Goal: Task Accomplishment & Management: Manage account settings

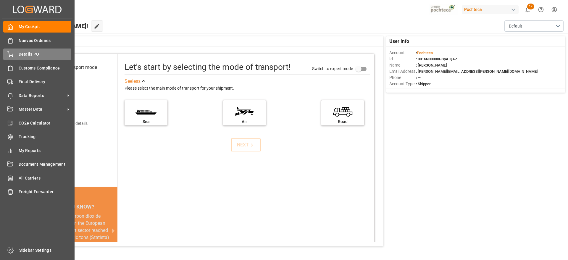
click at [22, 55] on span "Details PO" at bounding box center [45, 54] width 53 height 6
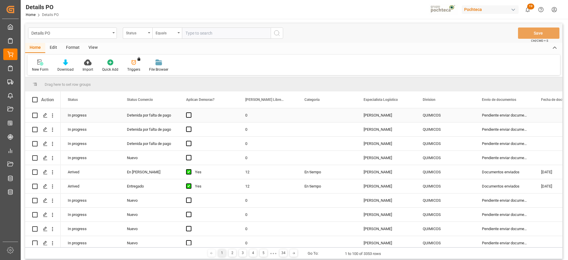
click at [428, 114] on div "QUIMICOS" at bounding box center [445, 116] width 45 height 14
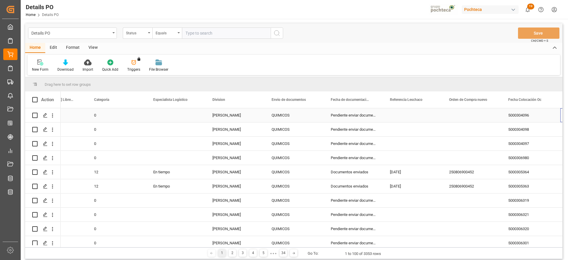
scroll to position [0, 210]
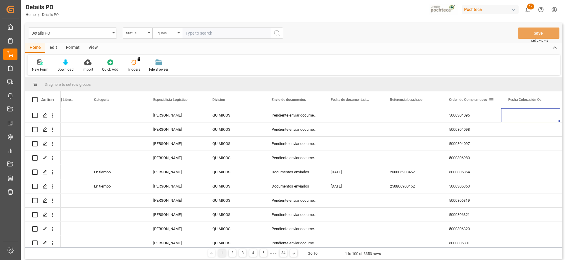
click at [493, 99] on span at bounding box center [491, 99] width 5 height 5
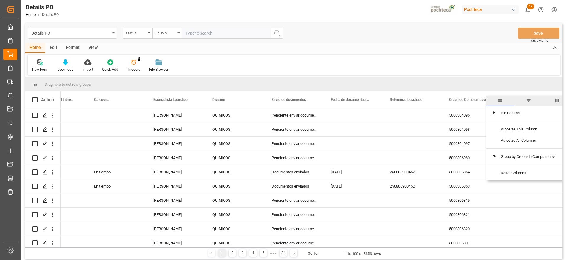
click at [529, 101] on span "filter" at bounding box center [528, 100] width 5 height 5
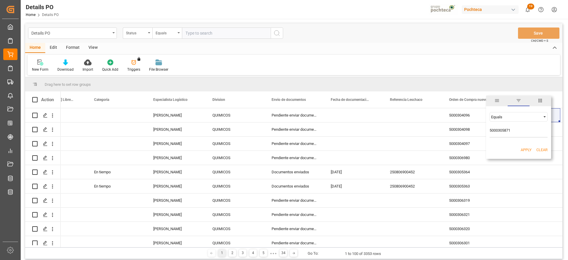
type input "5000305871"
click at [523, 151] on button "Apply" at bounding box center [525, 150] width 11 height 6
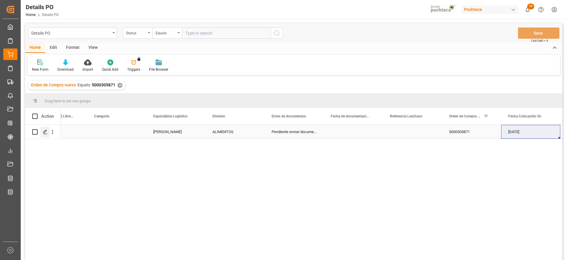
click at [44, 134] on icon "Press SPACE to select this row." at bounding box center [45, 132] width 5 height 5
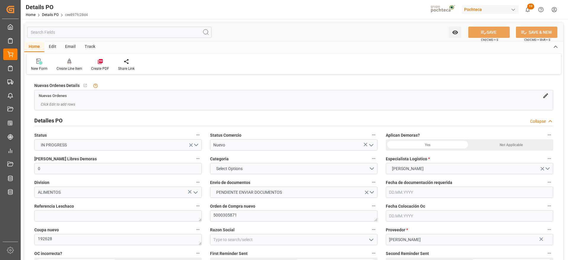
type input "0"
type input "07.07.2025"
click at [374, 169] on button "Select Options" at bounding box center [293, 168] width 167 height 11
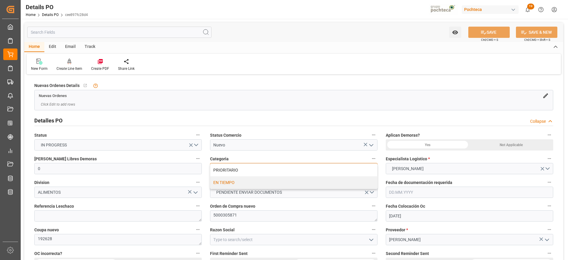
click at [280, 182] on div "EN TIEMPO" at bounding box center [293, 182] width 167 height 12
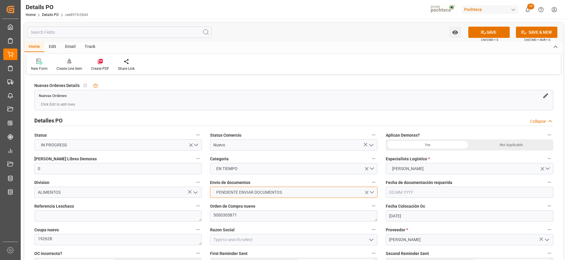
click at [375, 192] on button "PENDIENTE ENVIAR DOCUMENTOS" at bounding box center [293, 192] width 167 height 11
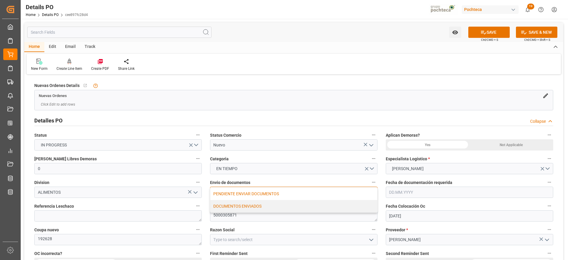
click at [272, 207] on div "DOCUMENTOS ENVIADOS" at bounding box center [293, 206] width 167 height 12
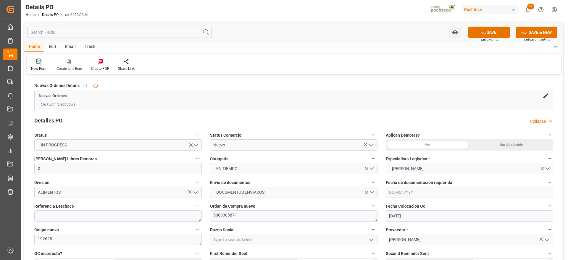
click at [373, 145] on icon "open menu" at bounding box center [371, 145] width 7 height 7
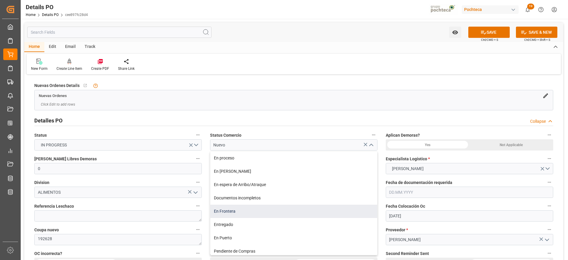
click at [231, 214] on div "En Frontera" at bounding box center [293, 211] width 167 height 13
type input "En Frontera"
click at [287, 216] on div "En Frontera" at bounding box center [293, 211] width 167 height 13
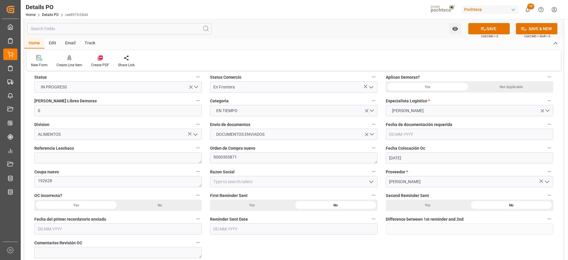
scroll to position [74, 0]
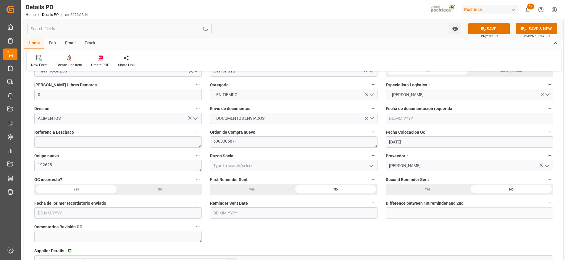
click at [370, 169] on icon "open menu" at bounding box center [371, 165] width 7 height 7
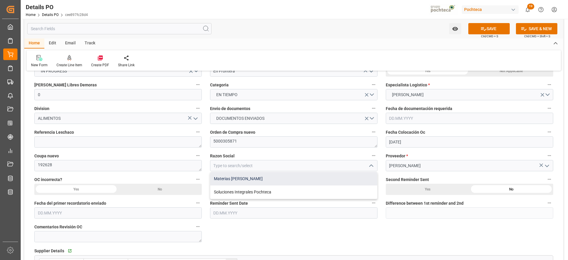
click at [258, 174] on div "Materias Primas" at bounding box center [293, 178] width 167 height 13
type input "Materias Primas"
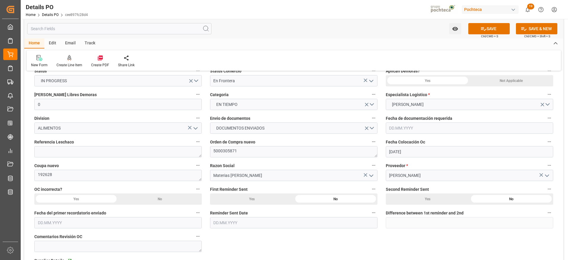
scroll to position [37, 0]
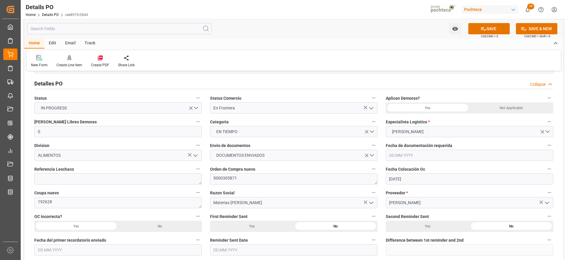
click at [506, 112] on div "Not Applicable" at bounding box center [511, 107] width 84 height 11
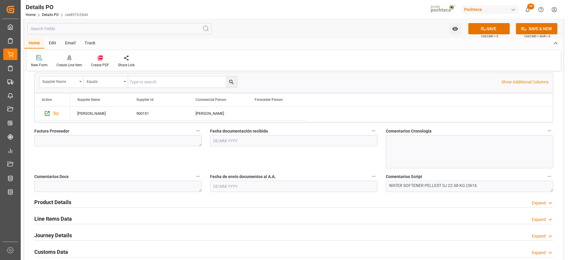
scroll to position [259, 0]
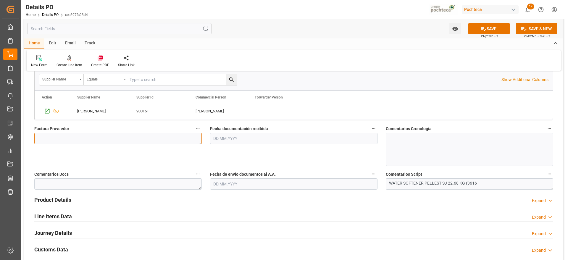
click at [137, 139] on textarea at bounding box center [117, 138] width 167 height 11
paste textarea "5403647238"
type textarea "5403647238"
click at [221, 136] on input "text" at bounding box center [293, 138] width 167 height 11
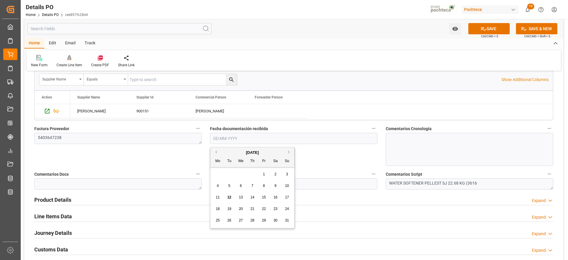
click at [229, 198] on span "12" at bounding box center [229, 197] width 4 height 4
type input "12.08.2025"
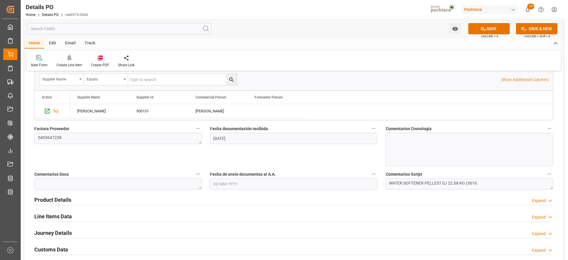
click at [229, 185] on input "text" at bounding box center [293, 183] width 167 height 11
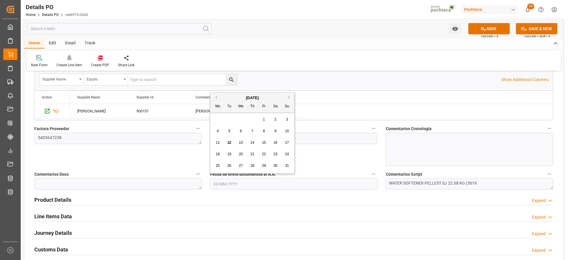
click at [228, 142] on span "12" at bounding box center [229, 142] width 4 height 4
type input "12.08.2025"
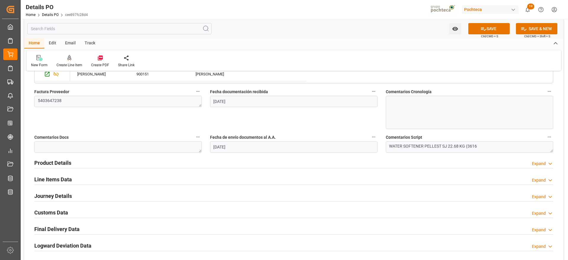
scroll to position [333, 0]
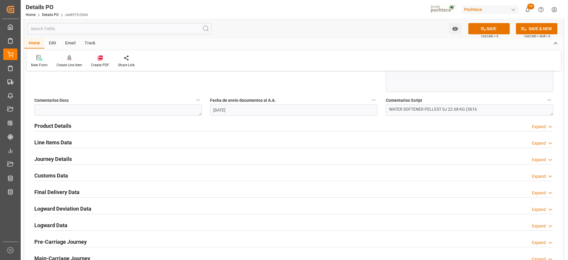
click at [55, 127] on h2 "Product Details" at bounding box center [52, 126] width 37 height 8
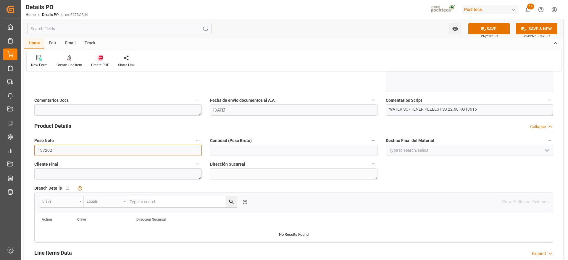
drag, startPoint x: 66, startPoint y: 150, endPoint x: 32, endPoint y: 153, distance: 34.8
click at [32, 153] on div "Peso Neto 137202" at bounding box center [118, 146] width 176 height 24
drag, startPoint x: 54, startPoint y: 151, endPoint x: 25, endPoint y: 153, distance: 29.1
click at [25, 153] on div "Nuevas Ordenes Details   No child Object linked Nuevas Ordenes Click Edit to ad…" at bounding box center [293, 71] width 539 height 656
type input "62300"
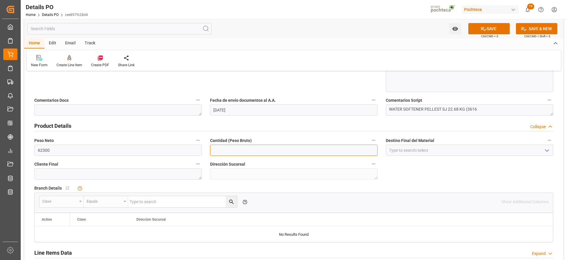
click at [245, 149] on input "text" at bounding box center [293, 150] width 167 height 11
paste input "62300"
type input "62300"
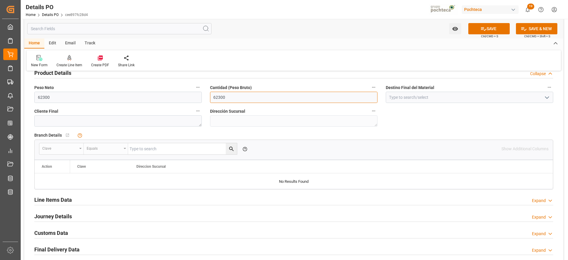
scroll to position [370, 0]
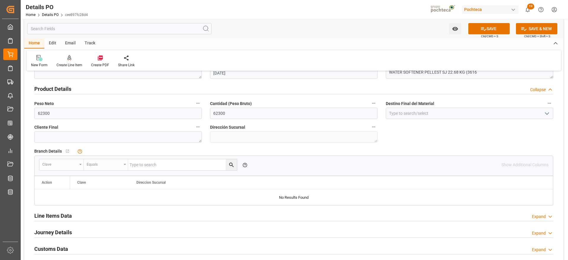
click at [408, 107] on label "Destino Final del Material" at bounding box center [469, 103] width 167 height 8
click at [545, 107] on button "Destino Final del Material" at bounding box center [549, 103] width 8 height 8
click at [409, 109] on div at bounding box center [284, 130] width 568 height 260
click at [409, 112] on input at bounding box center [469, 113] width 167 height 11
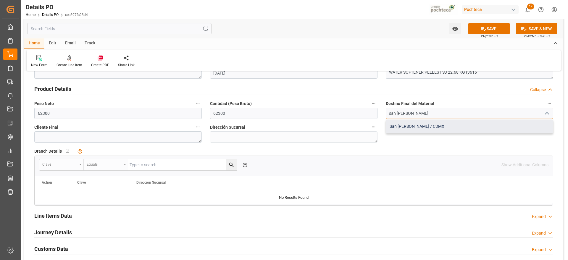
click at [400, 125] on div "San [PERSON_NAME] / CDMX" at bounding box center [469, 126] width 167 height 13
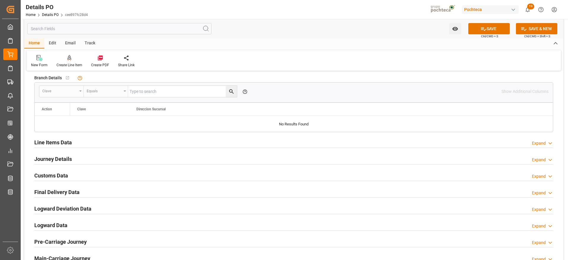
scroll to position [444, 0]
type input "San [PERSON_NAME] / CDMX"
click at [57, 143] on h2 "Line Items Data" at bounding box center [53, 142] width 38 height 8
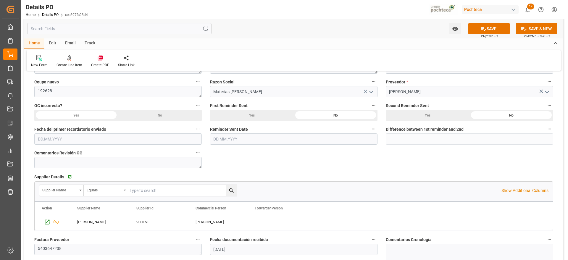
scroll to position [74, 0]
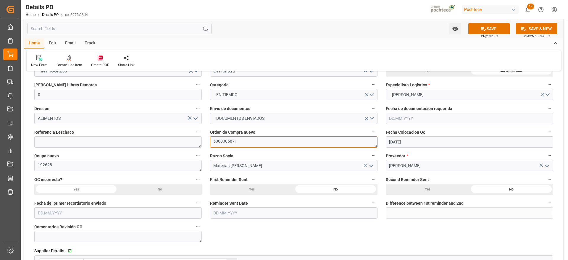
drag, startPoint x: 229, startPoint y: 147, endPoint x: 210, endPoint y: 148, distance: 18.9
click at [210, 148] on div "Orden de Compra nuevo 5000305871" at bounding box center [294, 138] width 176 height 24
drag, startPoint x: 238, startPoint y: 143, endPoint x: 214, endPoint y: 145, distance: 24.3
click at [214, 145] on textarea "5000305871" at bounding box center [293, 141] width 167 height 11
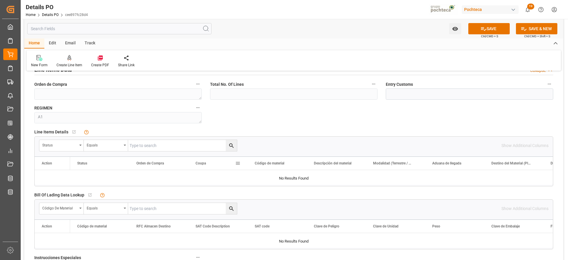
scroll to position [554, 0]
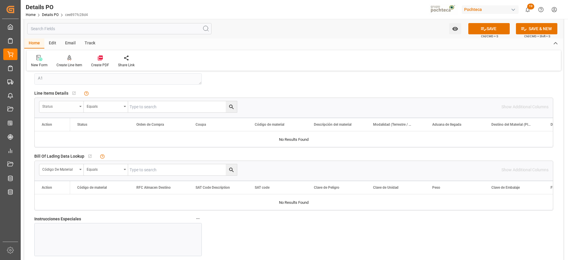
click at [80, 107] on div "Status" at bounding box center [61, 106] width 44 height 11
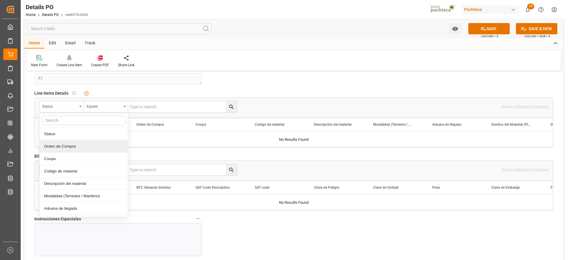
click at [70, 144] on div "Orden de Compra" at bounding box center [84, 146] width 88 height 12
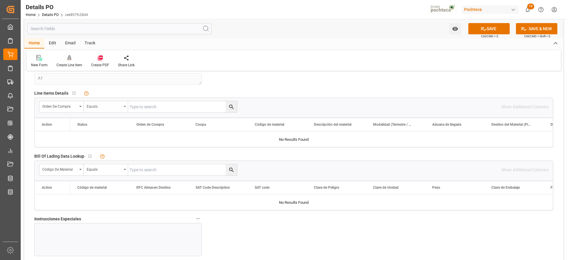
click at [123, 108] on div "Equals" at bounding box center [106, 106] width 44 height 11
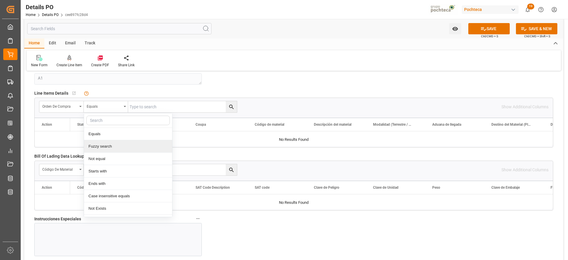
click at [113, 145] on div "Fuzzy search" at bounding box center [128, 146] width 88 height 12
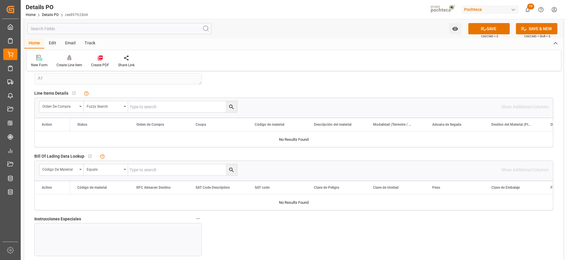
paste input "5000305871"
type input "5000305871"
click at [230, 107] on icon "search button" at bounding box center [231, 107] width 4 height 4
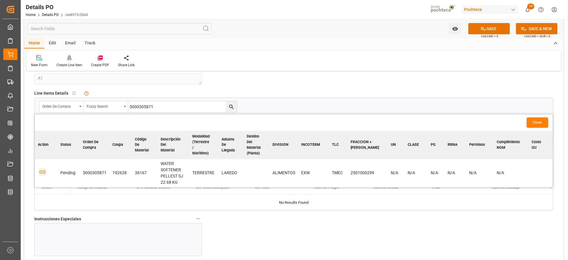
click at [43, 172] on icon "button" at bounding box center [42, 171] width 6 height 3
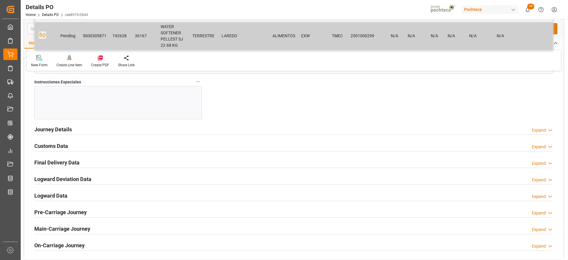
scroll to position [702, 0]
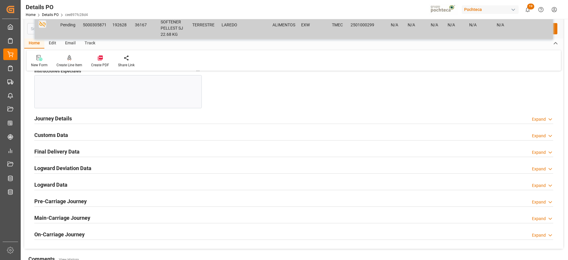
click at [51, 118] on h2 "Journey Details" at bounding box center [53, 118] width 38 height 8
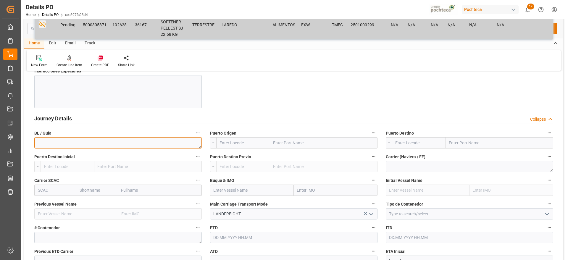
click at [115, 144] on textarea at bounding box center [117, 142] width 167 height 11
paste textarea "22784405"
type textarea "22784405"
click at [282, 143] on input "text" at bounding box center [323, 142] width 107 height 11
type input "LAREDO"
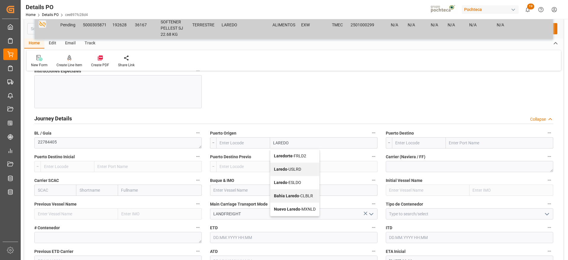
click at [279, 170] on b "Laredo" at bounding box center [280, 169] width 13 height 5
type input "USLRD"
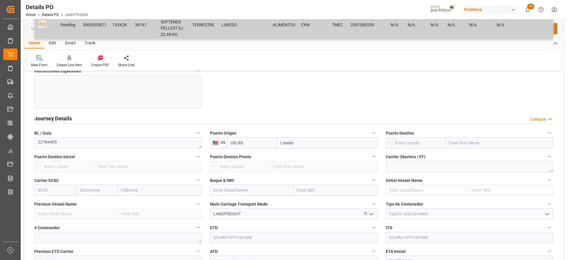
type input "Laredo"
click at [457, 142] on input "text" at bounding box center [499, 142] width 107 height 11
type input "NUEVO LAREDO"
click at [454, 156] on b "Nuevo Laredo" at bounding box center [462, 155] width 26 height 5
type input "MXNLD"
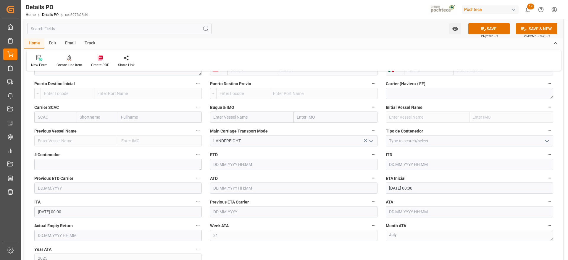
scroll to position [776, 0]
type input "Nuevo Laredo"
click at [551, 142] on input at bounding box center [469, 139] width 167 height 11
click at [548, 140] on polyline "open menu" at bounding box center [547, 140] width 4 height 2
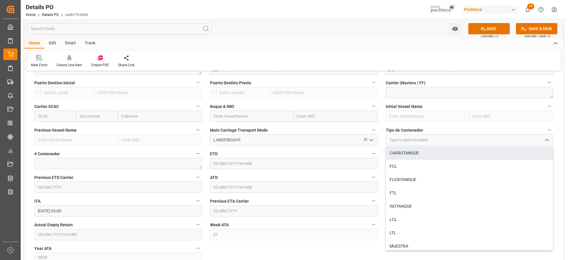
click at [450, 155] on div "CARROTANQUE" at bounding box center [469, 152] width 167 height 13
type input "CARROTANQUE"
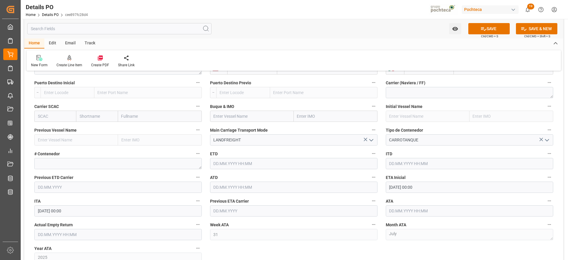
scroll to position [813, 0]
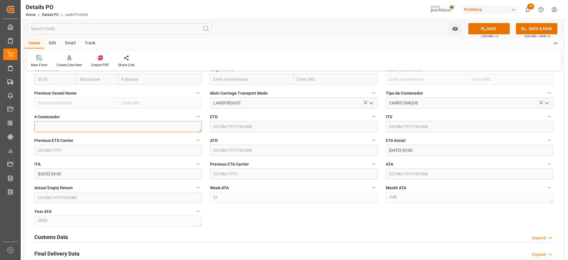
click at [75, 130] on textarea at bounding box center [117, 126] width 167 height 11
paste textarea "SP-253005"
click at [45, 125] on textarea "SP-253005" at bounding box center [117, 126] width 167 height 11
type textarea "SP253005"
click at [423, 152] on input "31.07.2025 00:00" at bounding box center [469, 150] width 167 height 11
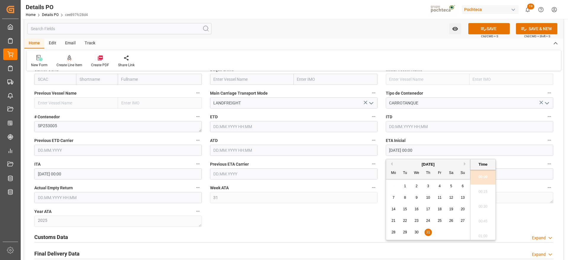
click at [464, 164] on button "Next Month" at bounding box center [466, 164] width 4 height 4
click at [392, 208] on span "11" at bounding box center [393, 209] width 4 height 4
type input "11.08.2025 00:00"
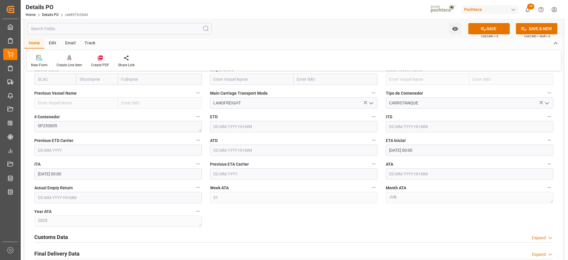
click at [400, 170] on input "text" at bounding box center [469, 173] width 167 height 11
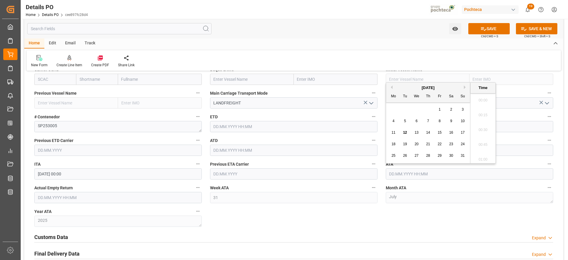
scroll to position [549, 0]
click at [393, 132] on span "11" at bounding box center [393, 132] width 4 height 4
type input "11.08.2025 00:00"
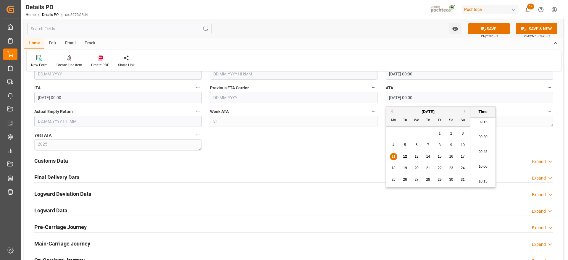
scroll to position [924, 0]
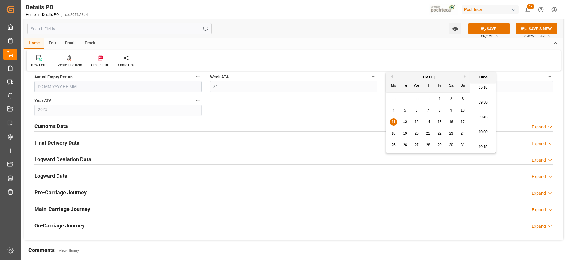
click at [53, 126] on h2 "Customs Data" at bounding box center [51, 126] width 34 height 8
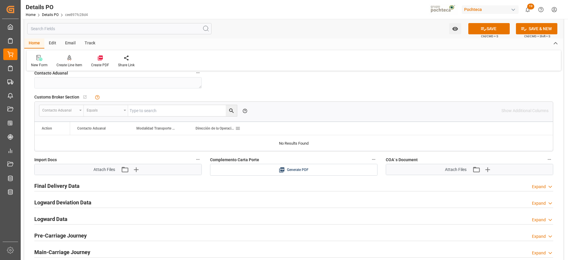
scroll to position [998, 0]
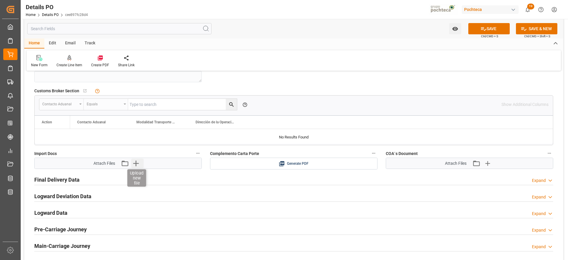
click at [135, 161] on icon "button" at bounding box center [135, 163] width 9 height 9
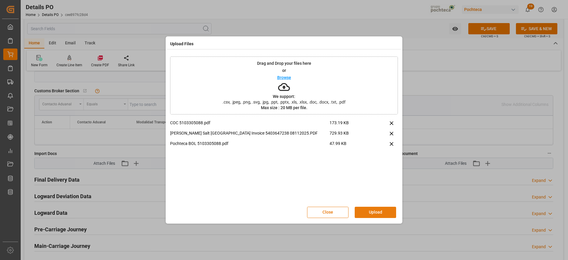
click at [378, 216] on button "Upload" at bounding box center [375, 212] width 41 height 11
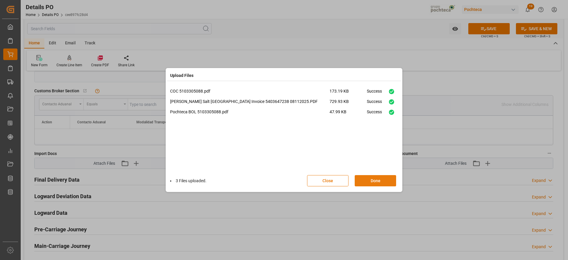
click at [372, 184] on button "Done" at bounding box center [375, 180] width 41 height 11
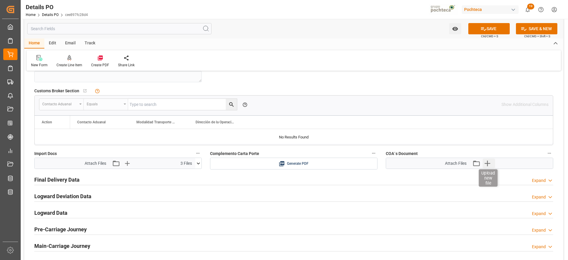
click at [489, 164] on icon "button" at bounding box center [487, 164] width 6 height 6
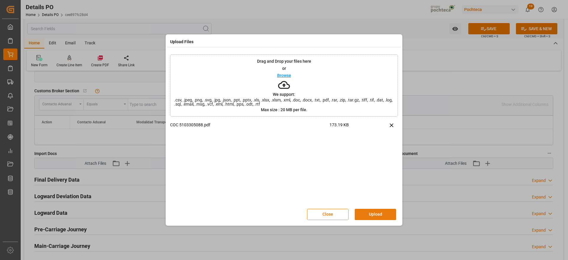
click at [369, 212] on button "Upload" at bounding box center [375, 214] width 41 height 11
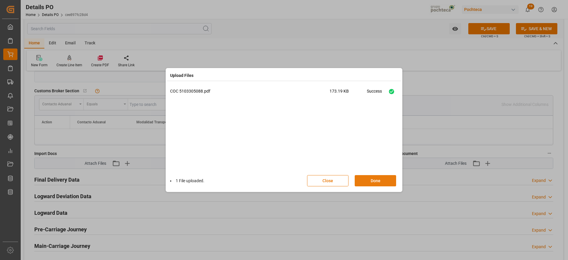
click at [384, 180] on button "Done" at bounding box center [375, 180] width 41 height 11
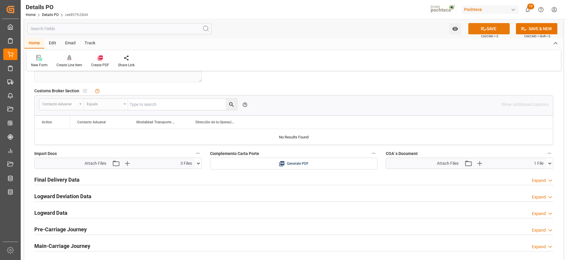
click at [498, 30] on button "SAVE" at bounding box center [488, 28] width 41 height 11
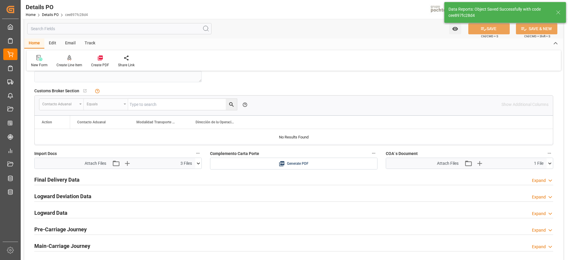
type textarea "5000305871"
type input "1"
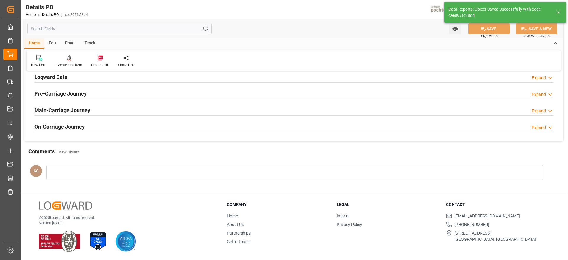
scroll to position [308, 0]
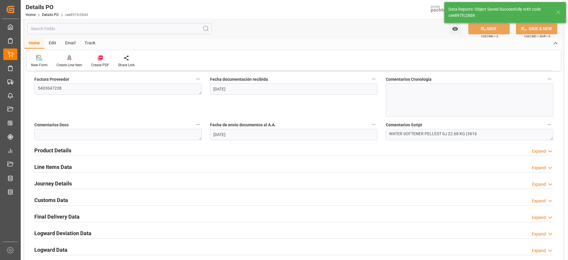
click at [56, 169] on h2 "Line Items Data" at bounding box center [53, 167] width 38 height 8
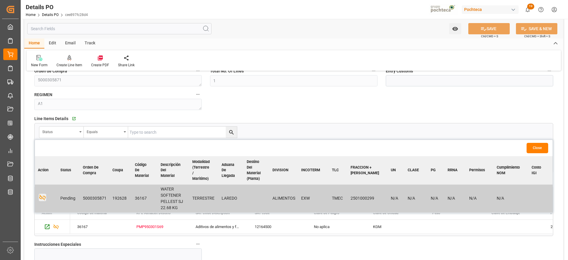
scroll to position [419, 0]
click at [74, 120] on icon "button" at bounding box center [74, 119] width 4 height 4
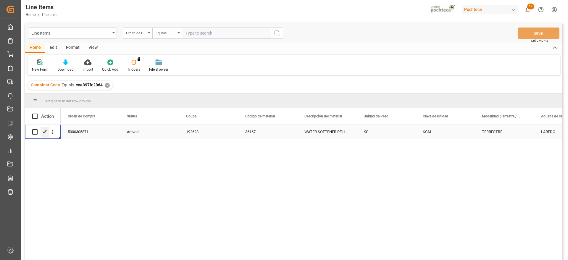
click at [44, 133] on icon "Press SPACE to select this row." at bounding box center [45, 132] width 5 height 5
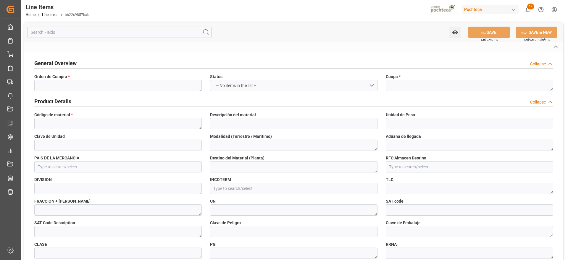
type textarea "5000305871"
type textarea "192628"
type textarea "36167"
type textarea "WATER SOFTENER PELLEST SJ 22.68 KG"
type input "KG"
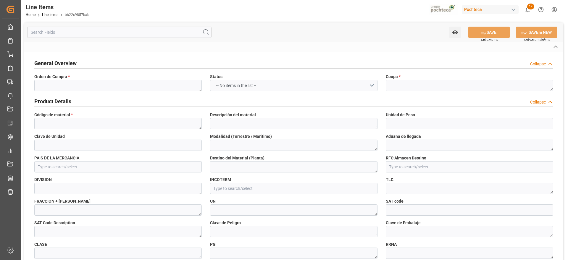
type input "KGM"
type textarea "TERRESTRE"
type textarea "LAREDO"
type input "PMP950301S69"
type textarea "ALIMENTOS"
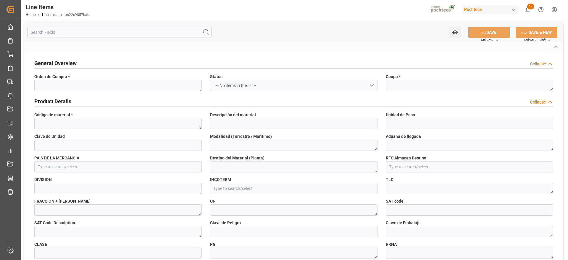
type input "EXW"
type textarea "TMEC"
type textarea "2501000299"
type textarea "N/A"
type input "12164500"
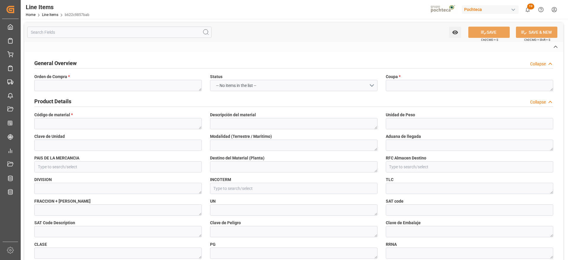
type textarea "Aditivos de alimentos y fármacos"
type textarea "No aplica"
type textarea "N/A"
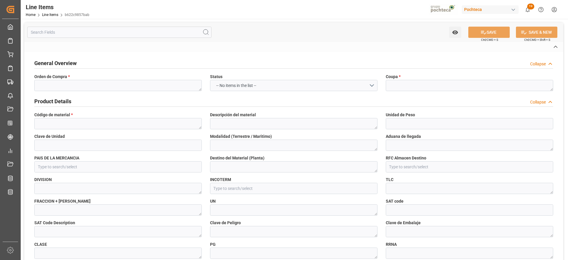
type textarea "N/A"
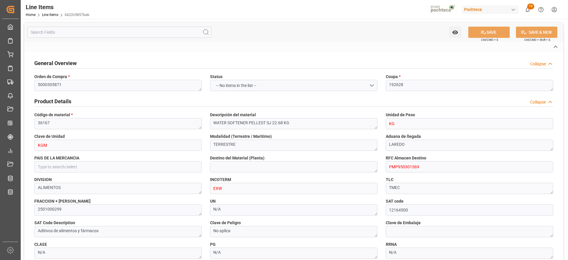
type textarea "N/A"
type input "b622c9857bab"
type input "cee897fc28d4"
type textarea "San [PERSON_NAME] / CDMX"
type input "0"
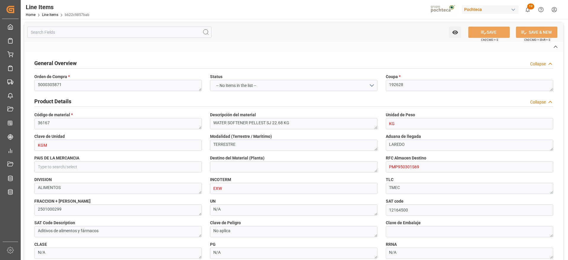
type input "30"
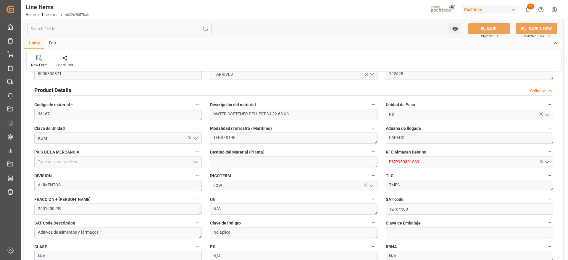
scroll to position [74, 0]
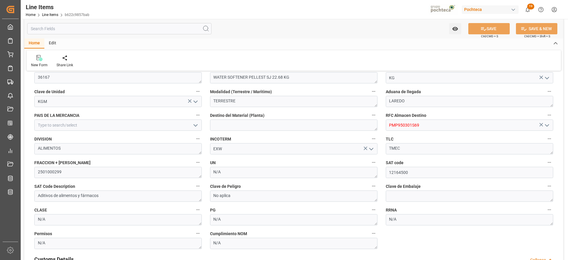
click at [371, 150] on icon "open menu" at bounding box center [371, 148] width 7 height 7
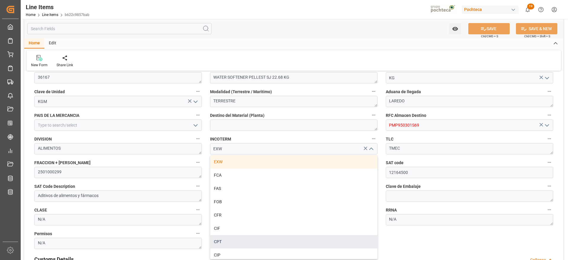
click at [218, 239] on div "CPT" at bounding box center [293, 241] width 167 height 13
type input "CPT"
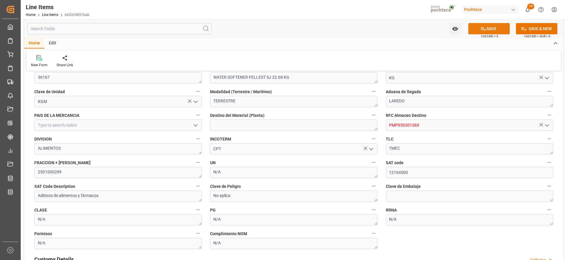
click at [489, 27] on button "SAVE" at bounding box center [488, 28] width 41 height 11
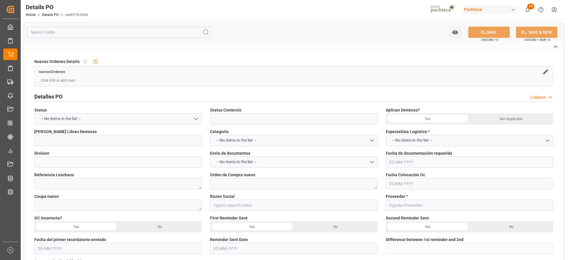
type input "En Frontera"
type input "ALIMENTOS"
type textarea "5000305871"
type textarea "192628"
type input "Materias Primas"
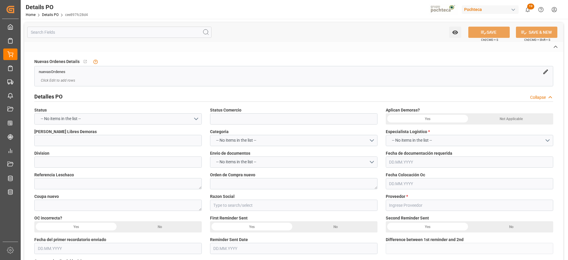
type input "MORTON SALT"
type textarea "5403647238"
type textarea "WATER SOFTENER PELLEST SJ 22.68 KG (3616"
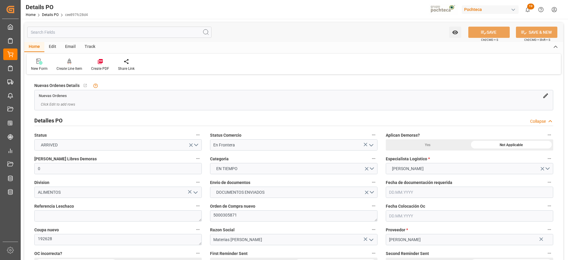
type input "0"
type input "1"
type input "07.07.2025"
type input "12.08.2025"
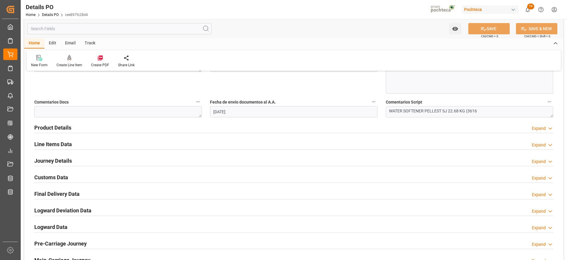
scroll to position [333, 0]
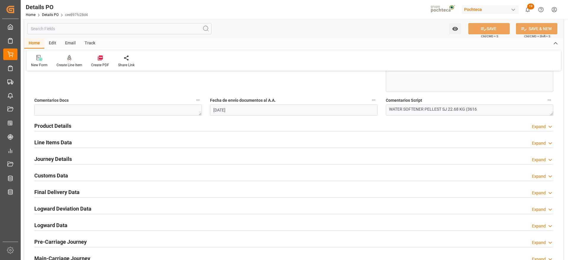
click at [63, 143] on h2 "Line Items Data" at bounding box center [53, 142] width 38 height 8
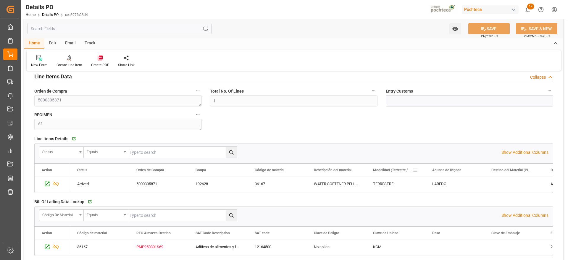
scroll to position [407, 0]
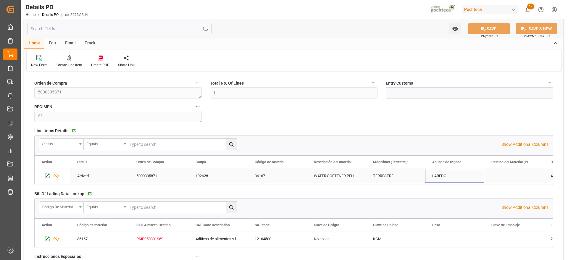
click at [447, 179] on div "LAREDO" at bounding box center [454, 176] width 59 height 14
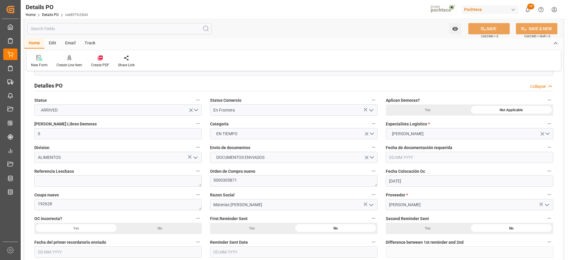
scroll to position [0, 0]
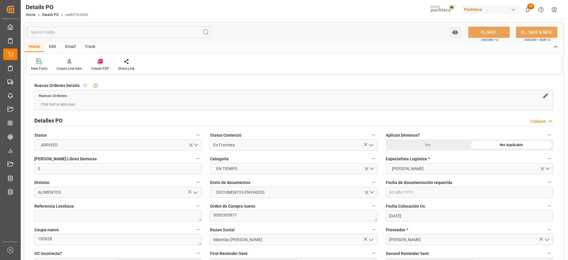
click at [99, 59] on icon at bounding box center [100, 61] width 5 height 5
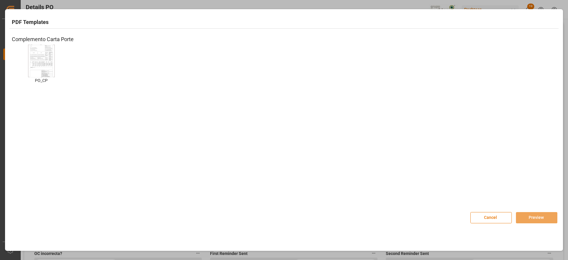
click at [42, 67] on img at bounding box center [42, 60] width 24 height 33
click at [540, 218] on button "Preview" at bounding box center [536, 217] width 41 height 11
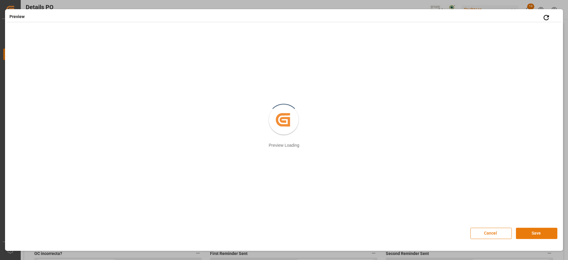
click at [534, 234] on button "Save" at bounding box center [536, 233] width 41 height 11
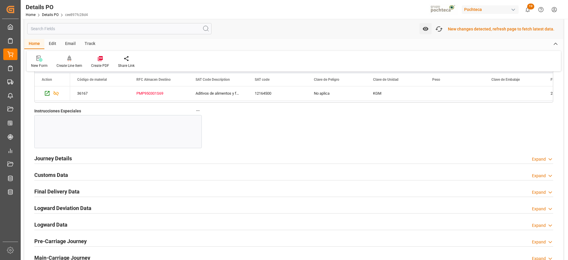
scroll to position [552, 0]
click at [54, 176] on h2 "Customs Data" at bounding box center [51, 175] width 34 height 8
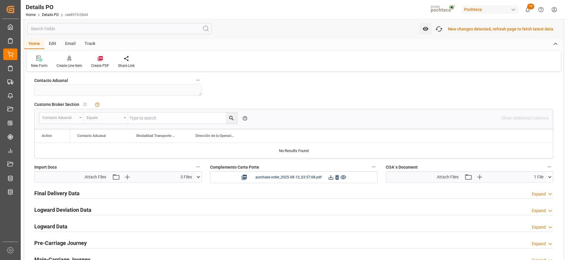
scroll to position [663, 0]
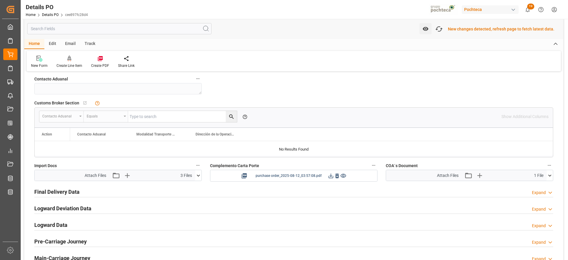
click at [330, 178] on icon at bounding box center [331, 175] width 5 height 5
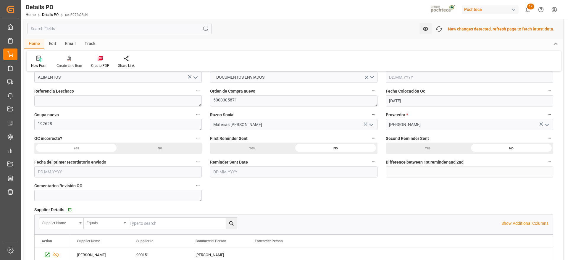
scroll to position [72, 0]
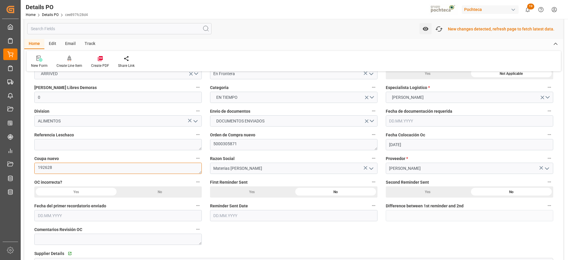
drag, startPoint x: 50, startPoint y: 171, endPoint x: 33, endPoint y: 171, distance: 16.3
click at [35, 172] on textarea "192628" at bounding box center [117, 168] width 167 height 11
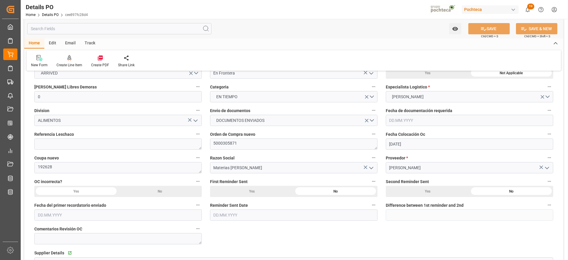
scroll to position [71, 0]
